Goal: Task Accomplishment & Management: Manage account settings

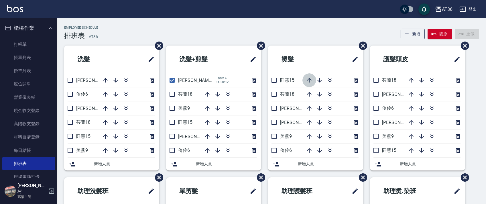
click at [308, 80] on icon "button" at bounding box center [309, 80] width 5 height 5
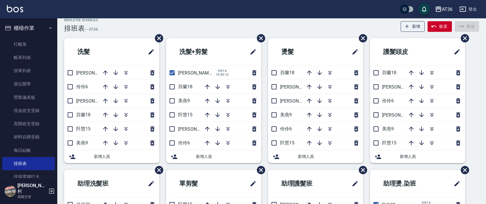
click at [291, 125] on ul "燙髮 芬蘭18 [PERSON_NAME]16 [PERSON_NAME]11 美燕9 伶伶6 [PERSON_NAME]15 新增人員" at bounding box center [315, 100] width 95 height 125
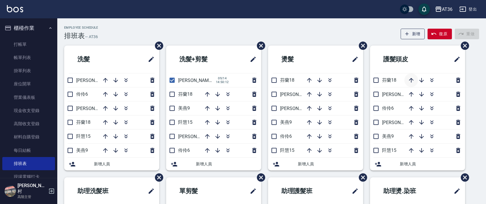
click at [411, 79] on icon "button" at bounding box center [411, 80] width 5 height 5
click at [373, 124] on input "checkbox" at bounding box center [376, 122] width 12 height 12
checkbox input "true"
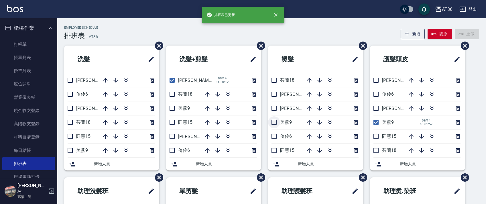
click at [276, 123] on input "checkbox" at bounding box center [274, 122] width 12 height 12
checkbox input "true"
click at [173, 109] on input "checkbox" at bounding box center [172, 108] width 12 height 12
checkbox input "true"
click at [68, 152] on input "checkbox" at bounding box center [70, 150] width 12 height 12
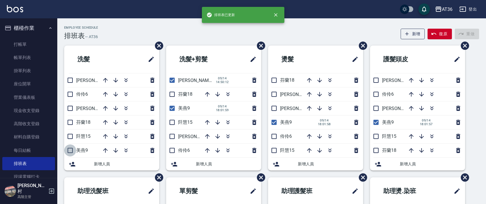
checkbox input "true"
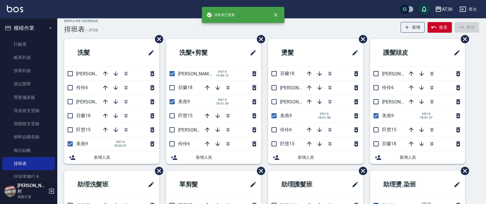
scroll to position [107, 0]
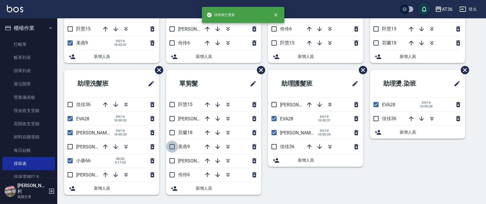
click at [173, 147] on input "checkbox" at bounding box center [172, 147] width 12 height 12
checkbox input "true"
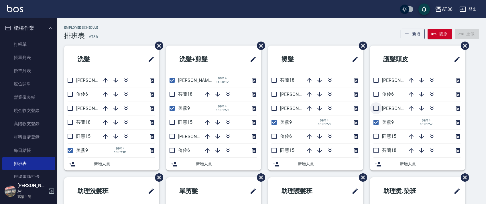
click at [376, 107] on input "checkbox" at bounding box center [376, 108] width 12 height 12
checkbox input "true"
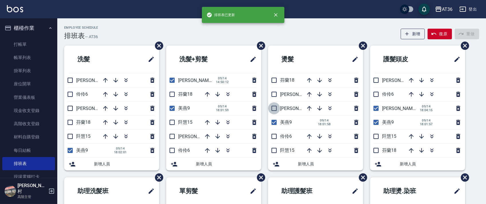
click at [272, 109] on input "checkbox" at bounding box center [274, 108] width 12 height 12
checkbox input "true"
click at [70, 109] on input "checkbox" at bounding box center [70, 108] width 12 height 12
checkbox input "true"
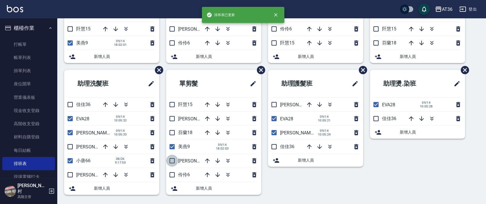
click at [171, 161] on input "checkbox" at bounding box center [172, 161] width 12 height 12
checkbox input "true"
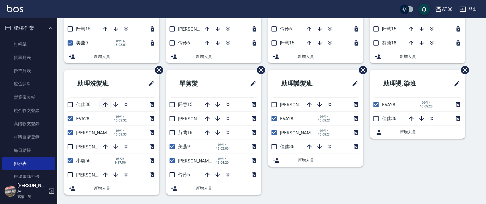
click at [100, 103] on button "button" at bounding box center [105, 105] width 14 height 14
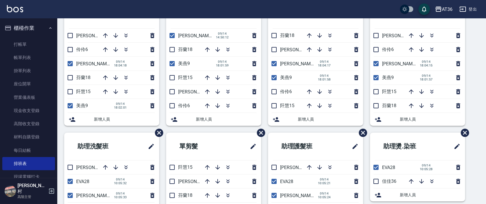
scroll to position [0, 0]
